Goal: Transaction & Acquisition: Download file/media

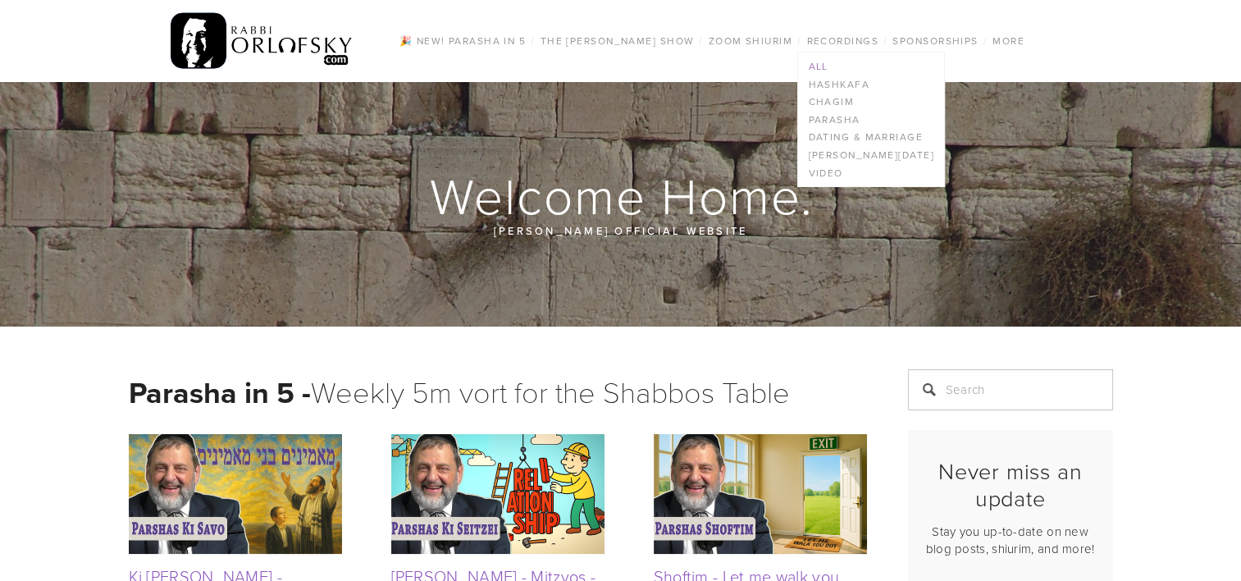
click at [822, 69] on link "All" at bounding box center [870, 66] width 145 height 18
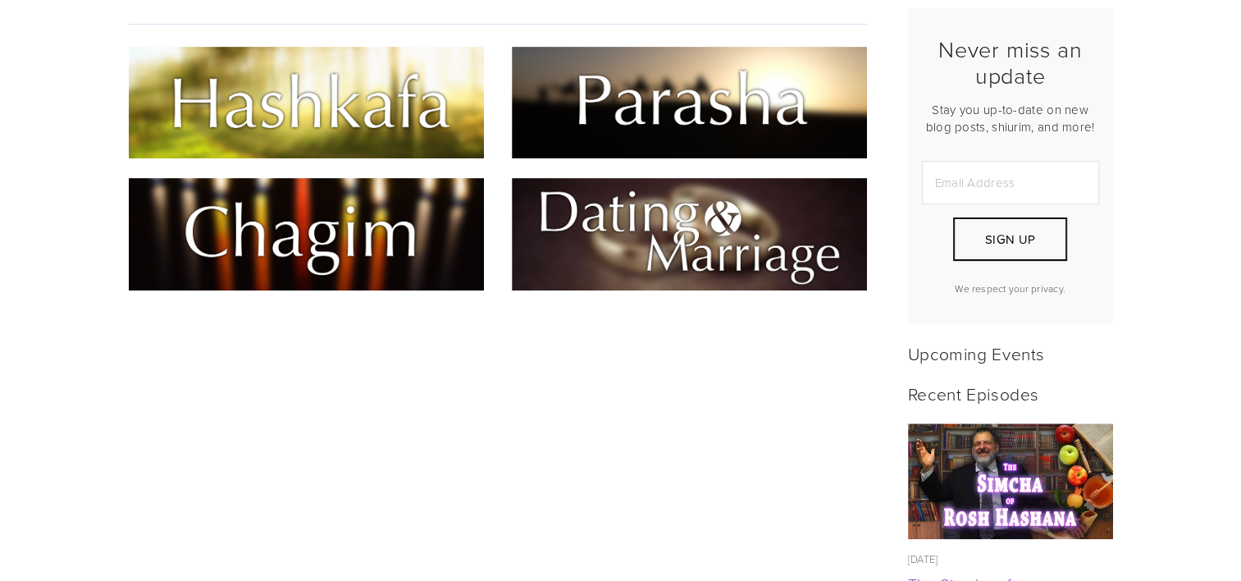
scroll to position [328, 0]
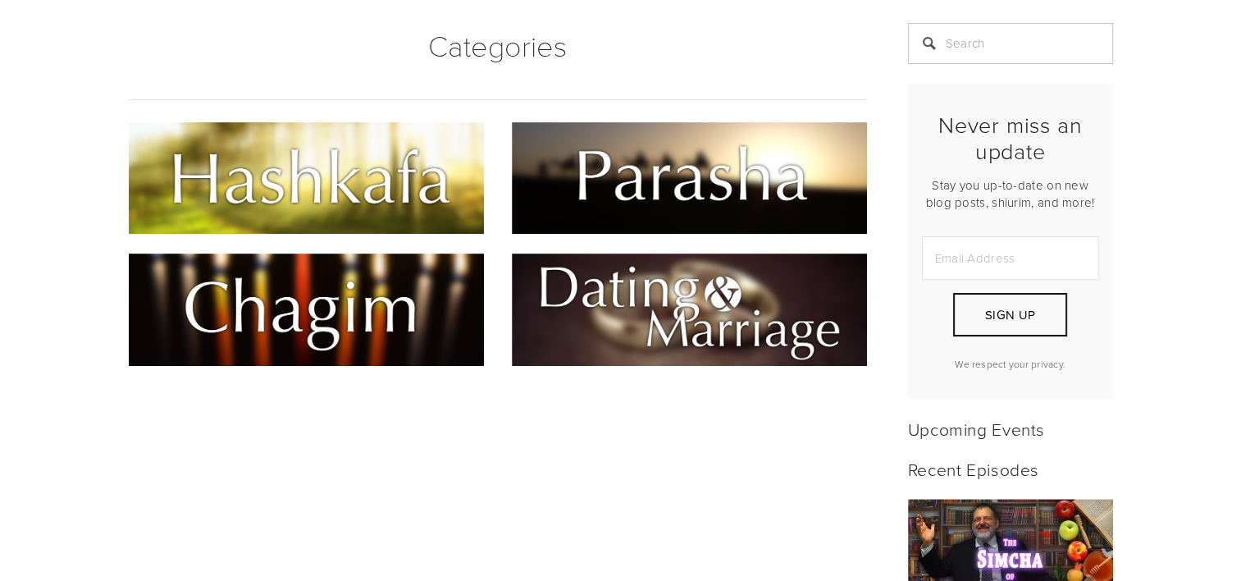
click at [356, 194] on img at bounding box center [306, 178] width 355 height 112
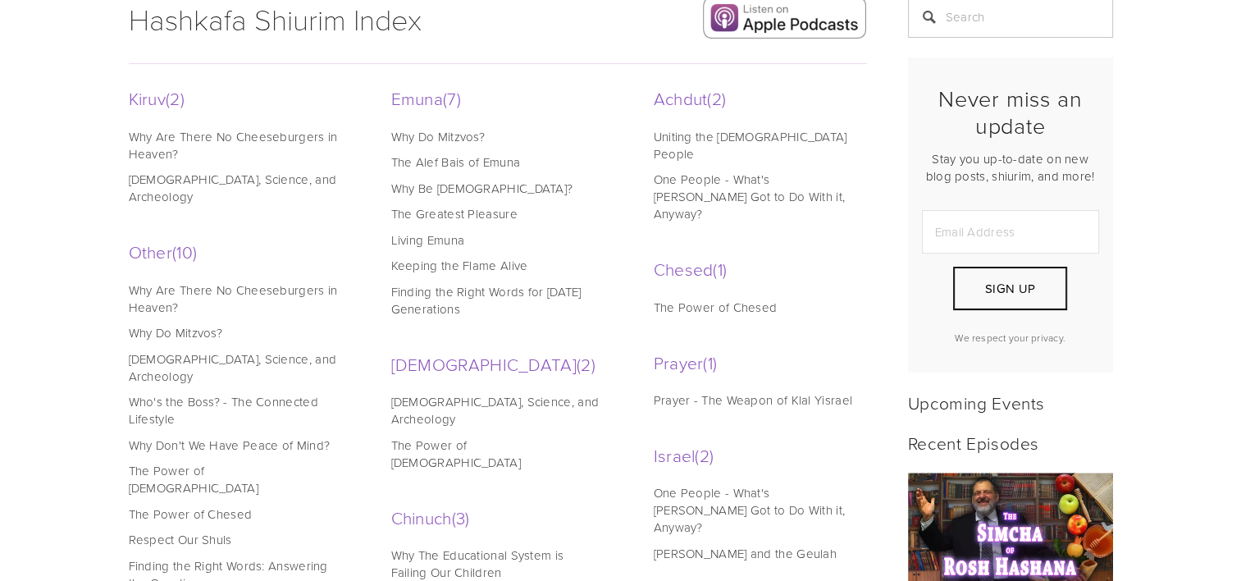
scroll to position [328, 0]
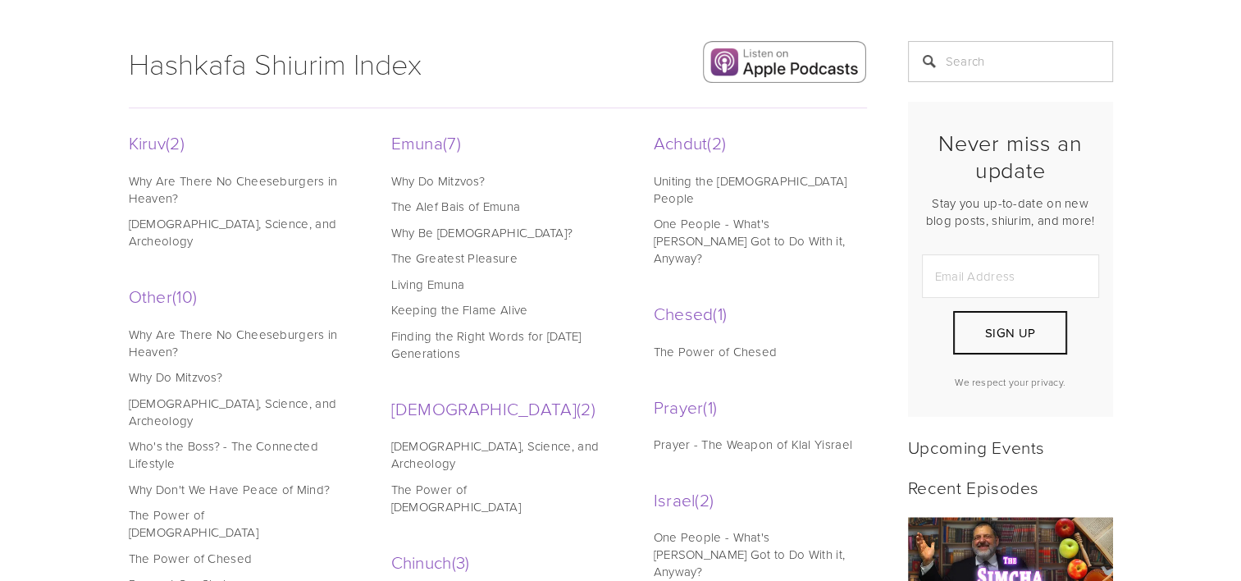
click at [467, 230] on link "Why Be [DEMOGRAPHIC_DATA]?" at bounding box center [495, 232] width 209 height 17
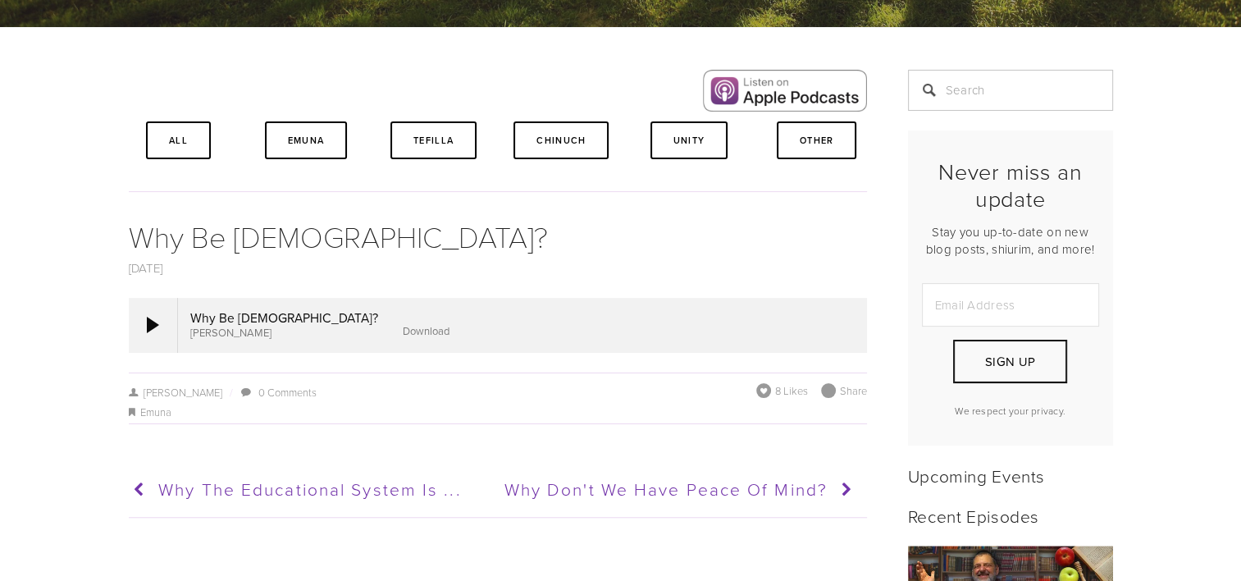
scroll to position [328, 0]
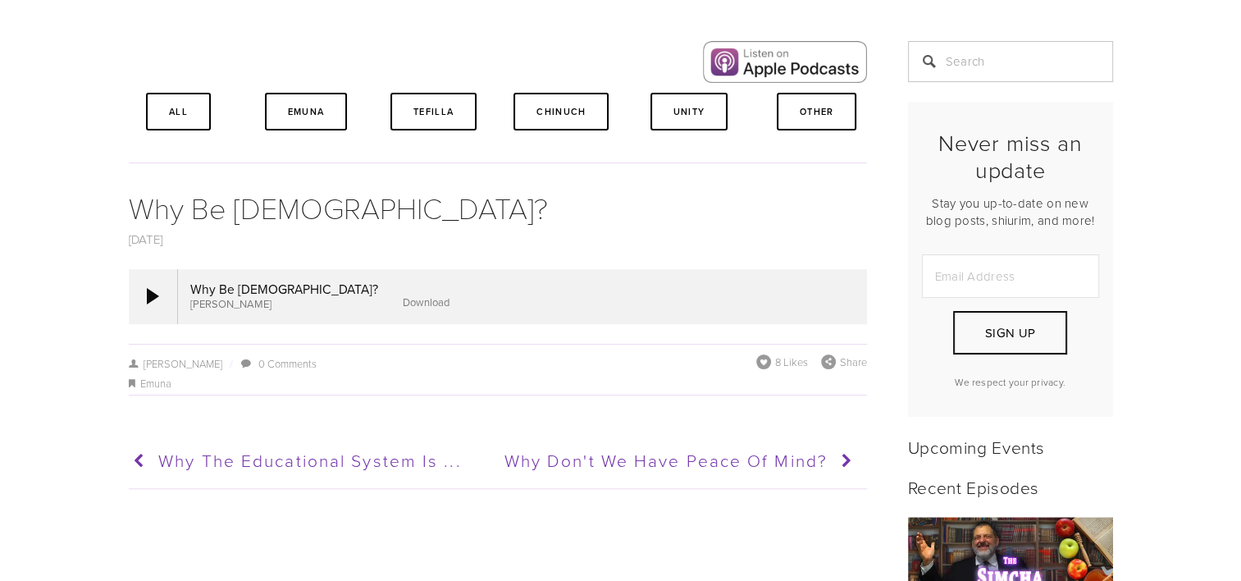
click at [403, 307] on link "Download" at bounding box center [426, 301] width 47 height 15
